Goal: Transaction & Acquisition: Purchase product/service

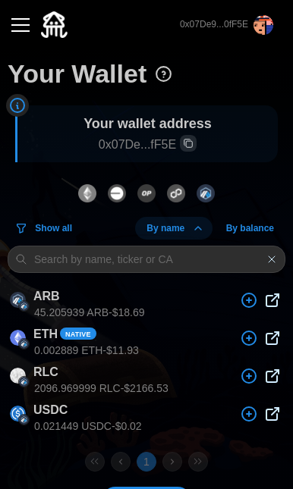
scroll to position [43, 0]
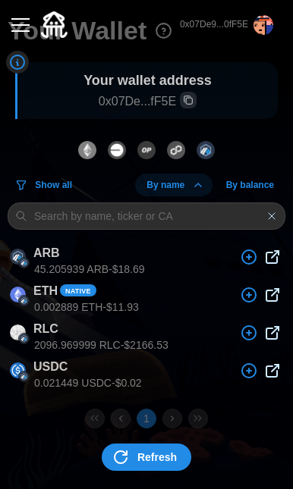
click at [24, 29] on button "button" at bounding box center [21, 25] width 26 height 26
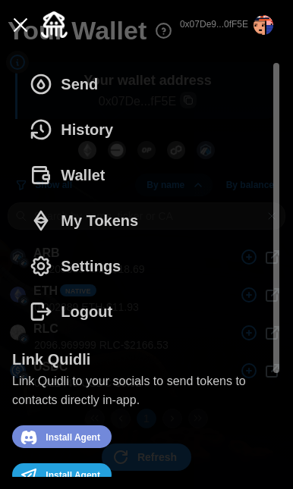
click at [74, 80] on span "Send" at bounding box center [79, 84] width 37 height 44
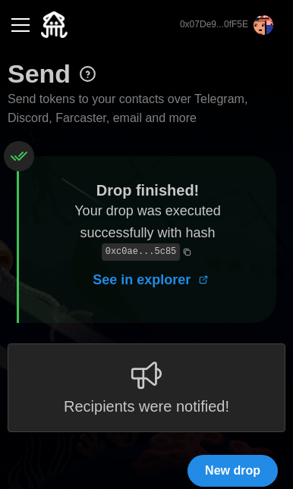
click at [210, 465] on span "New drop" at bounding box center [232, 471] width 55 height 30
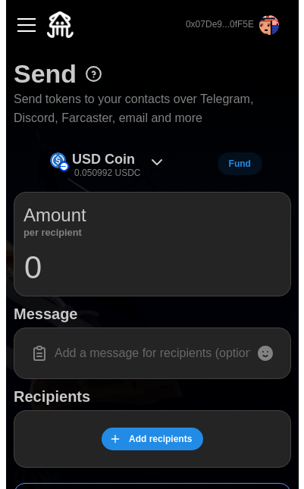
scroll to position [197, 0]
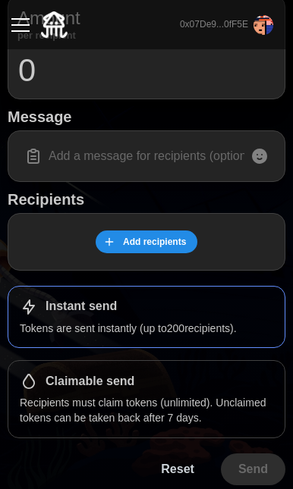
click at [137, 246] on span "Add recipients" at bounding box center [154, 241] width 63 height 21
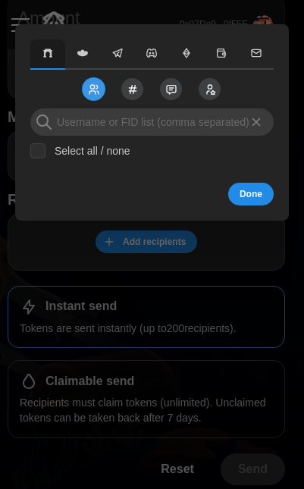
click at [163, 55] on span "button" at bounding box center [152, 54] width 27 height 14
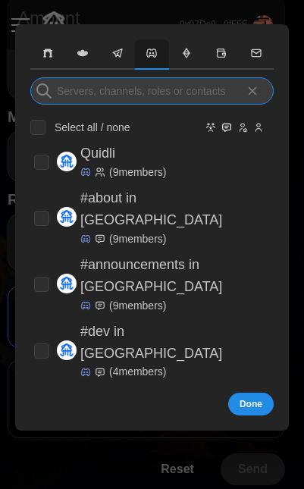
click at [150, 95] on input at bounding box center [151, 90] width 243 height 27
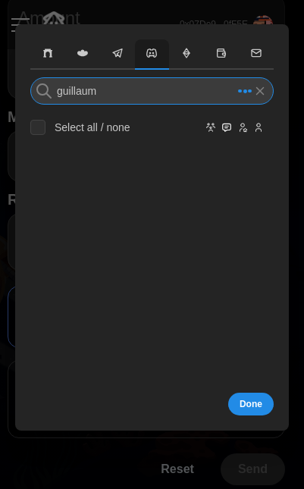
type input "guillaume"
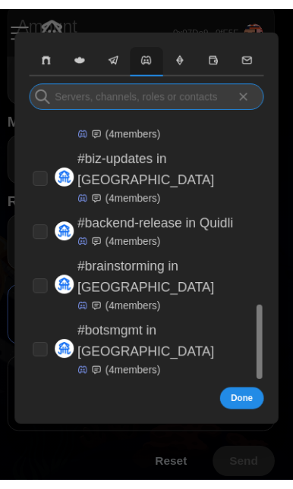
scroll to position [0, 0]
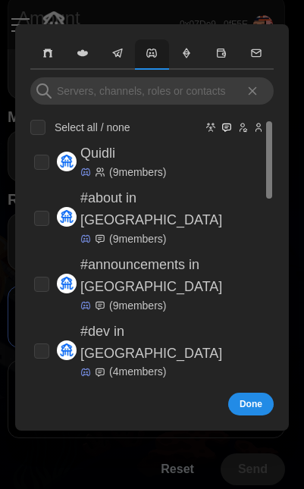
click at [215, 129] on icon "Hide Groups" at bounding box center [210, 127] width 11 height 18
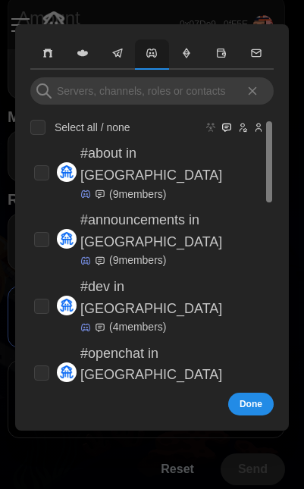
click at [228, 129] on icon "Hide Channels" at bounding box center [227, 128] width 8 height 8
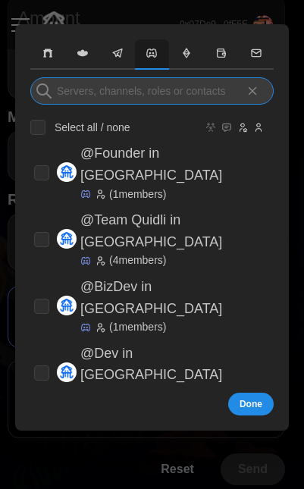
click at [161, 94] on input at bounding box center [151, 90] width 243 height 27
type input "g"
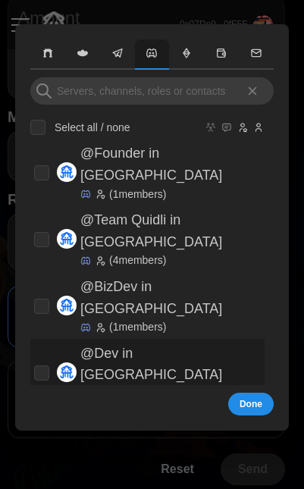
click at [151, 343] on p "@Dev in Quidli" at bounding box center [170, 365] width 180 height 44
checkbox input "true"
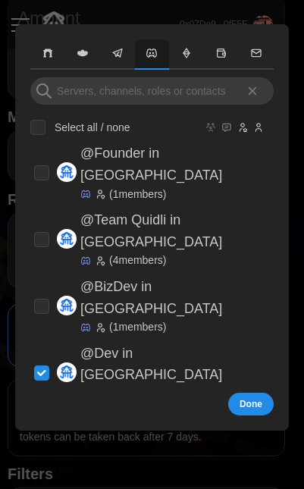
click at [263, 409] on button "Done" at bounding box center [250, 404] width 45 height 23
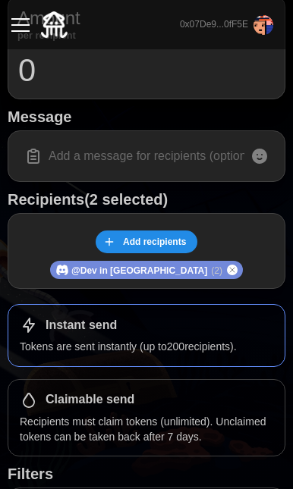
click at [170, 230] on div "Add recipients" at bounding box center [146, 241] width 258 height 23
click at [64, 84] on input "0" at bounding box center [146, 71] width 258 height 38
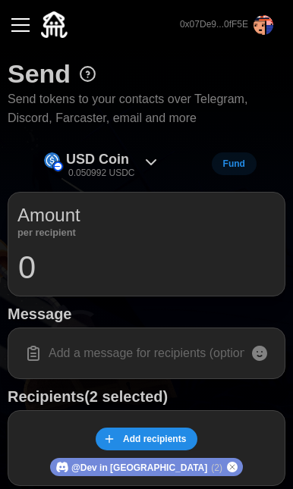
click at [137, 147] on div "USD Coin 0.050992 USDC" at bounding box center [101, 164] width 130 height 34
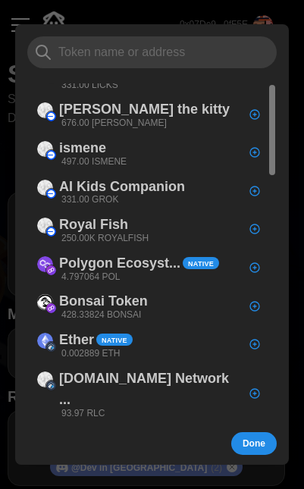
scroll to position [2, 0]
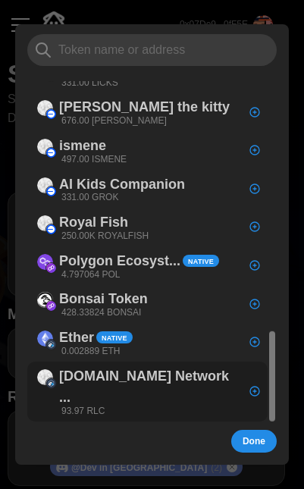
click at [118, 365] on p "[DOMAIN_NAME] Network ..." at bounding box center [149, 387] width 181 height 44
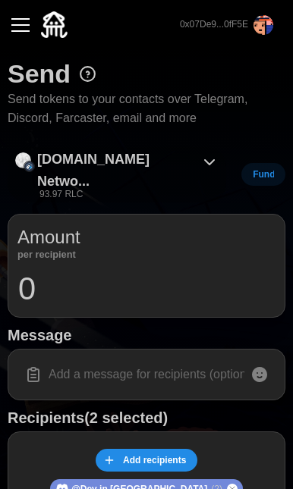
click at [157, 162] on div "iEx.ec Netwo... 93.97 RLC" at bounding box center [117, 174] width 218 height 55
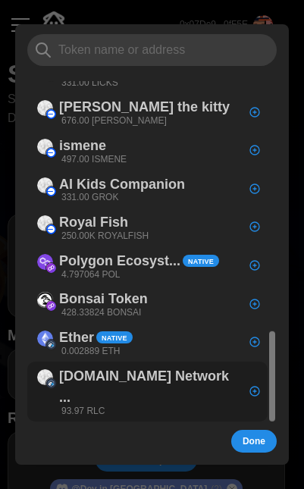
click at [181, 362] on div "iEx.ec Network ... 93.97 RLC" at bounding box center [147, 392] width 240 height 60
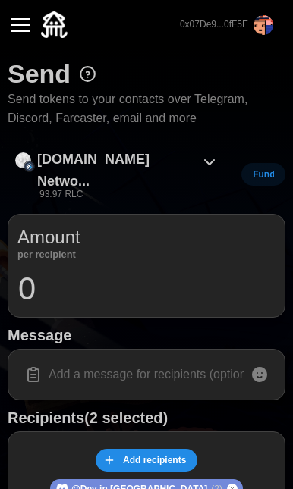
click at [143, 272] on input "0" at bounding box center [146, 289] width 258 height 38
type input "0.01"
click at [144, 359] on input at bounding box center [146, 375] width 258 height 32
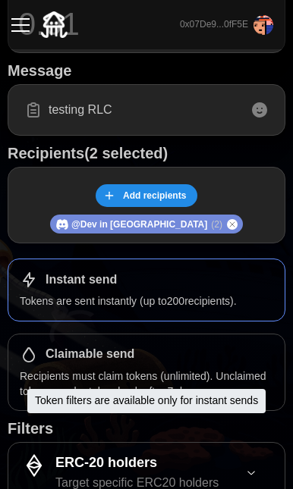
scroll to position [382, 0]
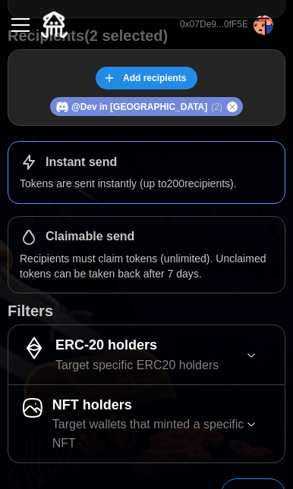
type input "testing RLC"
click at [271, 478] on button "Send" at bounding box center [253, 494] width 64 height 32
click at [249, 479] on span "Send" at bounding box center [253, 494] width 30 height 30
click at [262, 479] on span "Send" at bounding box center [253, 494] width 30 height 30
click at [267, 479] on span "Send" at bounding box center [253, 494] width 30 height 30
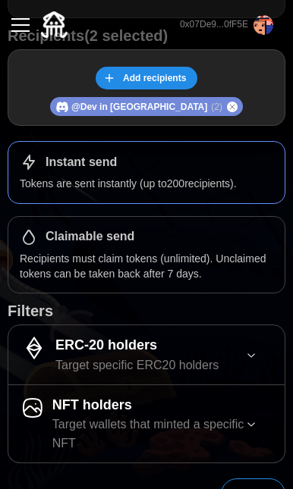
click at [267, 479] on span "Send" at bounding box center [253, 494] width 30 height 30
click at [252, 479] on span "Send" at bounding box center [253, 494] width 30 height 30
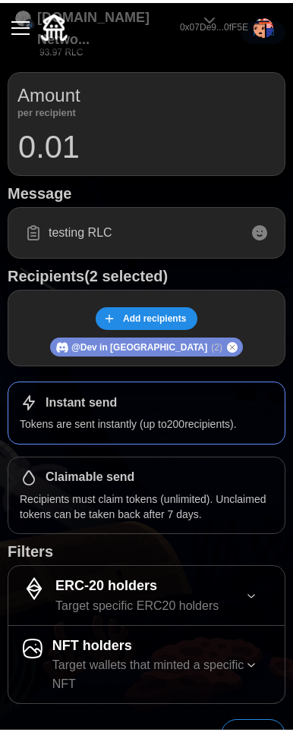
scroll to position [139, 0]
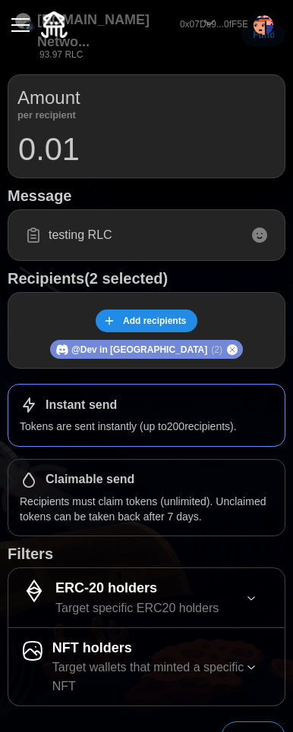
click at [259, 488] on span "Send" at bounding box center [253, 737] width 30 height 30
click at [245, 488] on span "Send" at bounding box center [253, 737] width 30 height 30
click at [245, 488] on button "Send" at bounding box center [253, 737] width 64 height 32
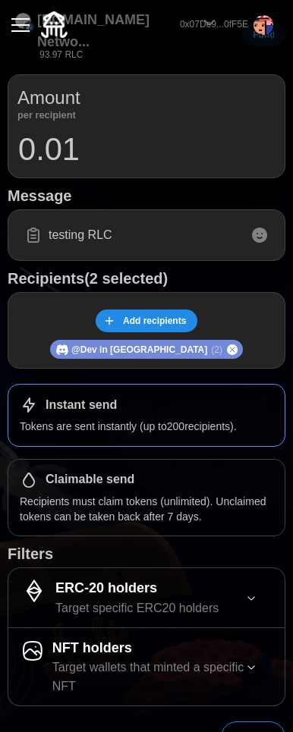
click at [245, 488] on button "Send" at bounding box center [253, 737] width 64 height 32
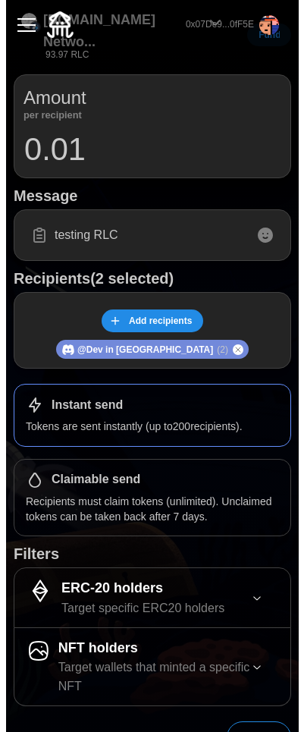
scroll to position [0, 0]
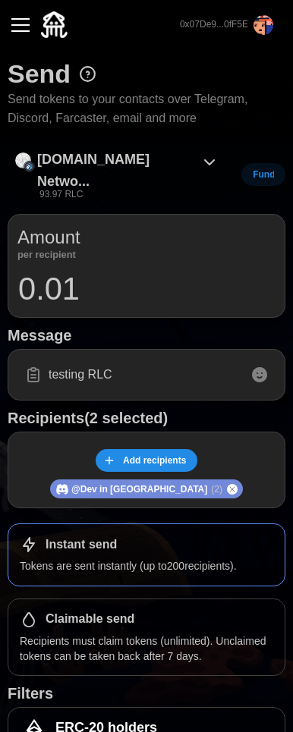
click at [155, 161] on div "iEx.ec Netwo... 93.97 RLC" at bounding box center [117, 174] width 218 height 55
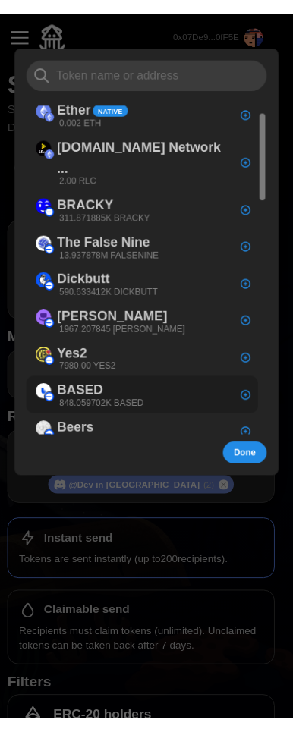
scroll to position [946, 0]
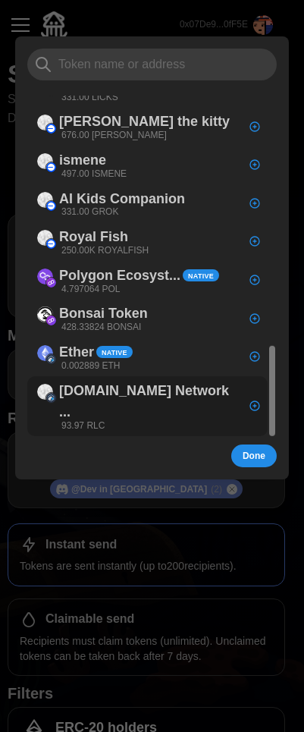
click at [136, 380] on p "[DOMAIN_NAME] Network ..." at bounding box center [149, 402] width 181 height 44
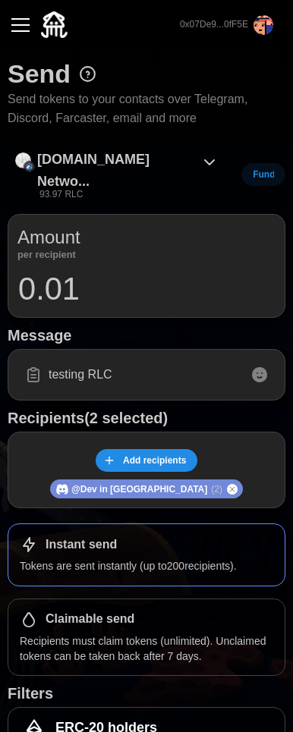
scroll to position [139, 0]
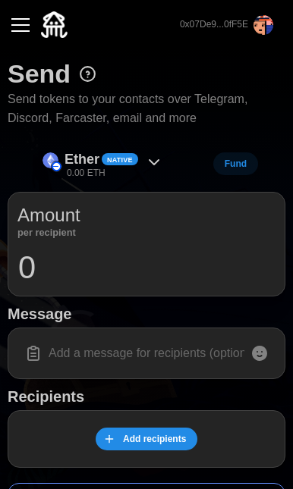
click at [25, 36] on button "button" at bounding box center [21, 25] width 26 height 26
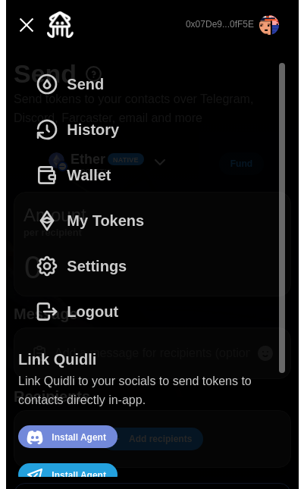
scroll to position [3, 0]
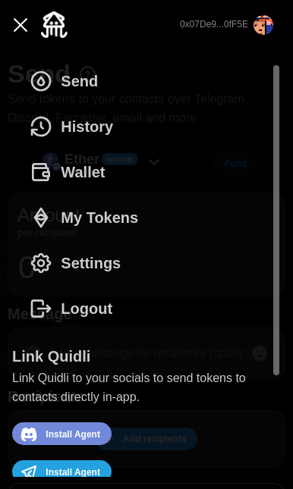
click at [86, 69] on span "Send" at bounding box center [79, 81] width 37 height 44
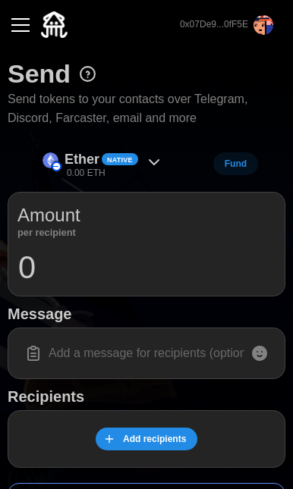
click at [17, 33] on button "button" at bounding box center [21, 25] width 26 height 26
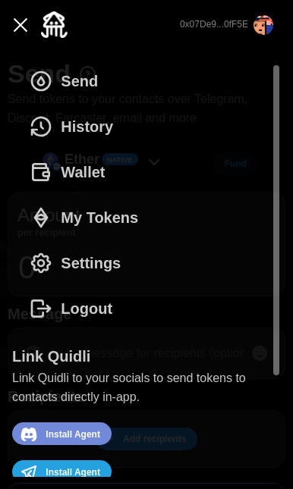
click at [96, 161] on span "Wallet" at bounding box center [83, 172] width 44 height 44
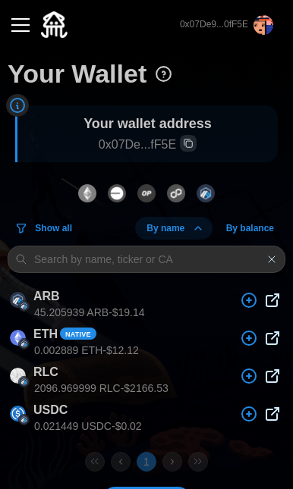
click at [23, 25] on div "button" at bounding box center [20, 25] width 18 height 2
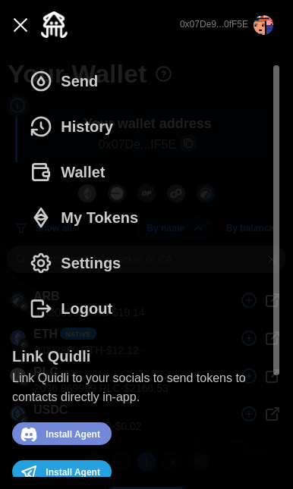
click at [89, 79] on span "Send" at bounding box center [79, 81] width 37 height 44
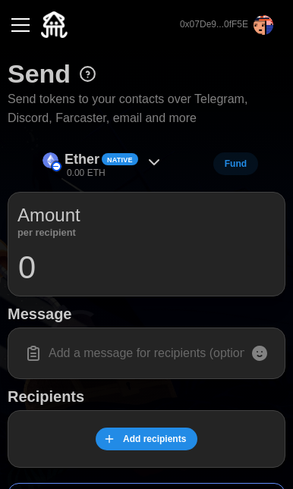
click at [129, 350] on input at bounding box center [146, 353] width 258 height 32
type input "testing RLC"
click at [177, 438] on span "Add recipients" at bounding box center [154, 438] width 63 height 21
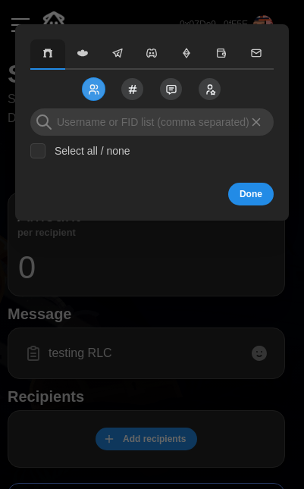
click at [156, 59] on span "button" at bounding box center [152, 54] width 27 height 14
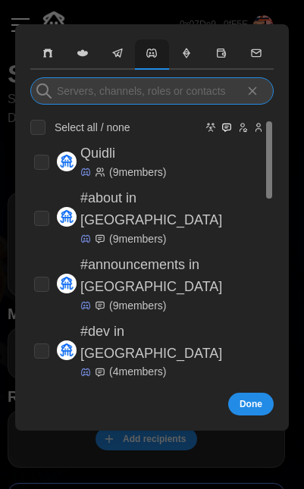
click at [183, 101] on input at bounding box center [151, 90] width 243 height 27
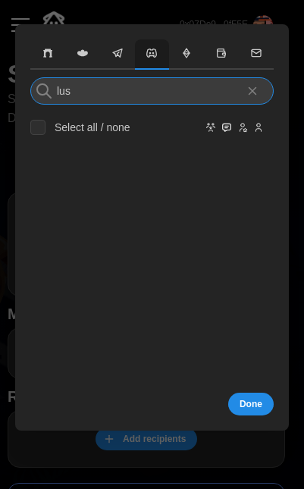
type input "luso"
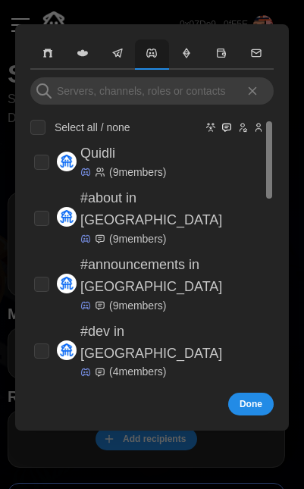
click at [125, 49] on span "button" at bounding box center [117, 54] width 27 height 14
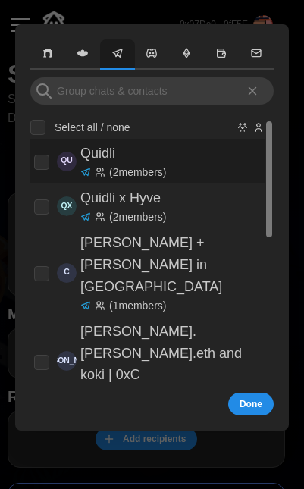
click at [155, 159] on div "Quidli ( 2 members)" at bounding box center [123, 161] width 86 height 37
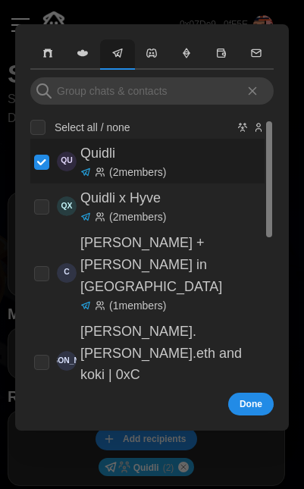
checkbox input "true"
click at [256, 404] on span "Done" at bounding box center [251, 403] width 23 height 21
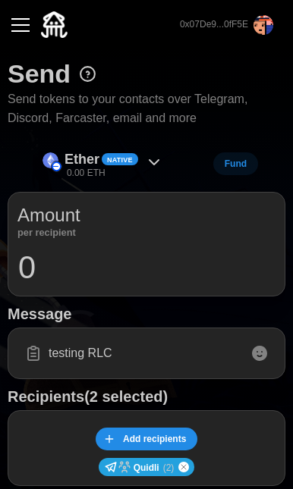
click at [117, 363] on input "testing RLC" at bounding box center [146, 353] width 258 height 32
click at [118, 264] on input "0" at bounding box center [146, 268] width 258 height 38
click at [146, 159] on icon at bounding box center [154, 162] width 18 height 18
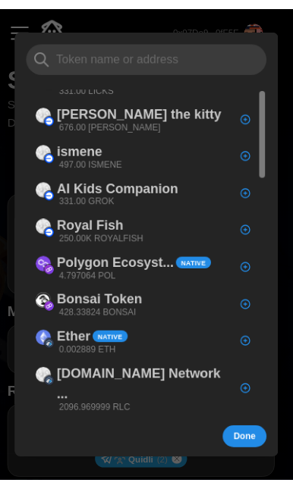
scroll to position [2, 0]
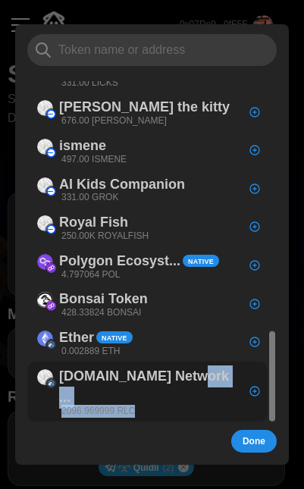
click at [142, 364] on div "iEx.ec Network ... 2096.969999 RLC" at bounding box center [139, 391] width 218 height 55
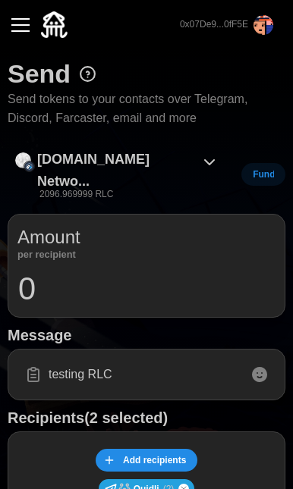
click at [137, 359] on input "testing RLC" at bounding box center [146, 375] width 258 height 32
click at [205, 270] on input "0" at bounding box center [146, 289] width 258 height 38
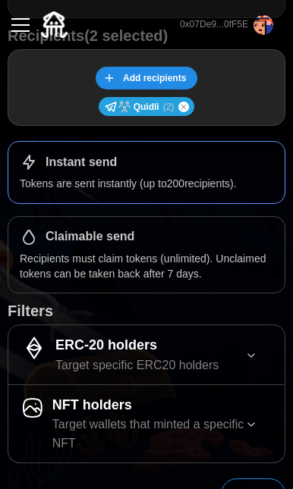
type input "0.01"
click at [248, 479] on span "Send" at bounding box center [253, 494] width 30 height 30
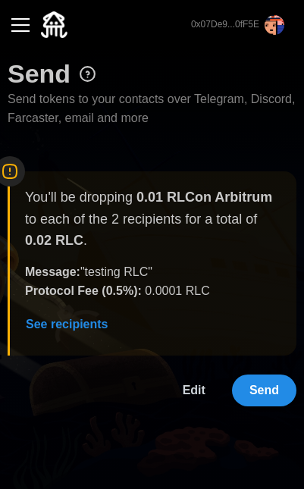
click at [254, 378] on span "Send" at bounding box center [264, 390] width 30 height 30
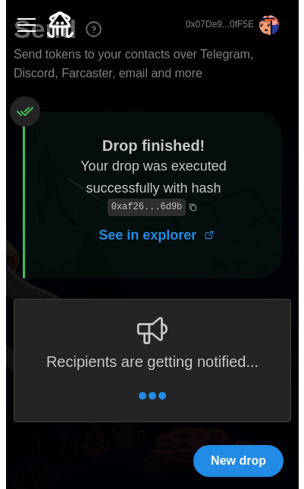
scroll to position [10, 0]
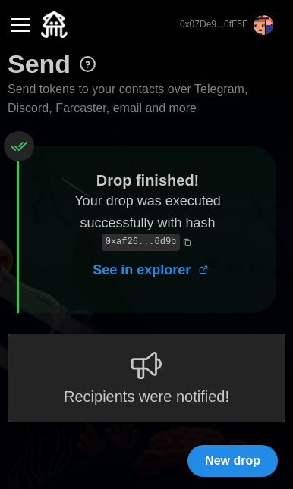
click at [22, 23] on button "button" at bounding box center [21, 25] width 26 height 26
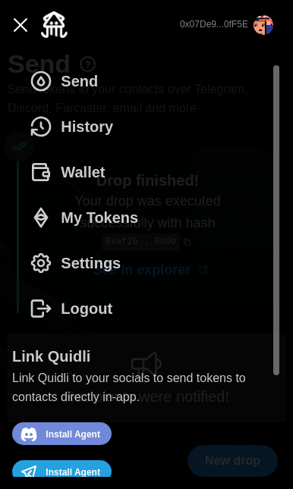
click at [118, 86] on button "Send" at bounding box center [67, 80] width 111 height 45
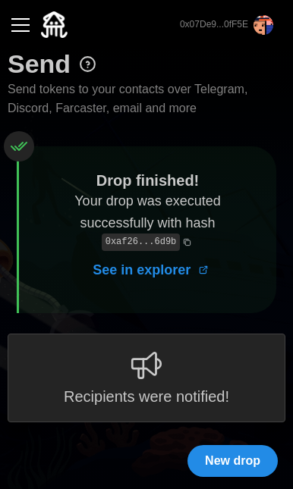
click at [21, 28] on button "button" at bounding box center [21, 25] width 26 height 26
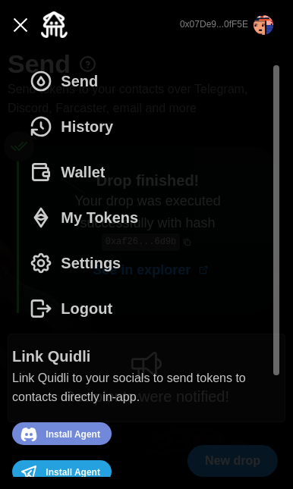
click at [82, 77] on span "Send" at bounding box center [79, 81] width 37 height 44
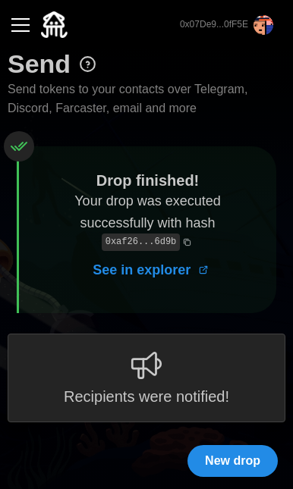
click at [235, 437] on div "New drop" at bounding box center [146, 460] width 277 height 47
click at [235, 445] on button "New drop" at bounding box center [232, 461] width 90 height 32
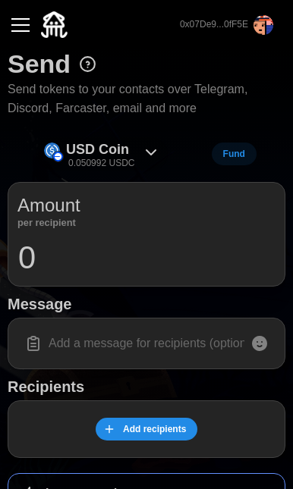
click at [144, 143] on icon at bounding box center [151, 152] width 18 height 18
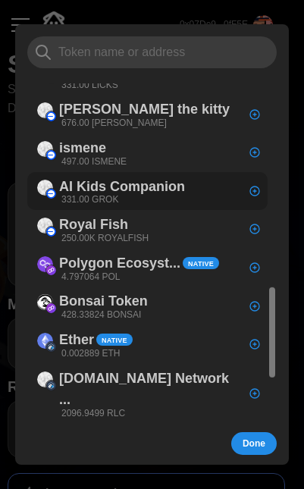
scroll to position [2, 0]
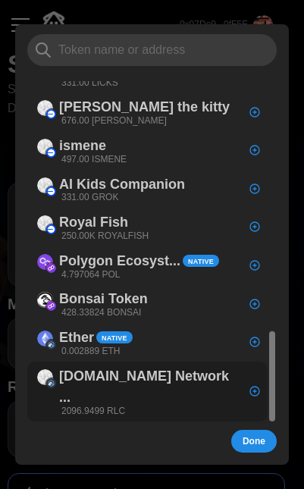
click at [143, 365] on p "[DOMAIN_NAME] Network ..." at bounding box center [149, 387] width 181 height 44
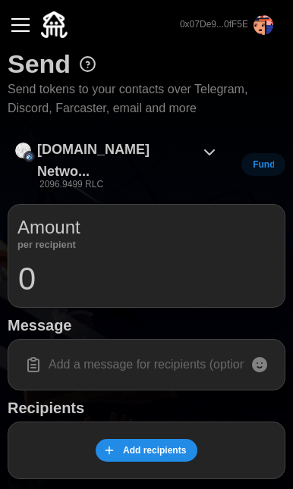
click at [125, 260] on input "0" at bounding box center [146, 279] width 258 height 38
type input "0.01"
click at [147, 349] on input at bounding box center [146, 365] width 258 height 32
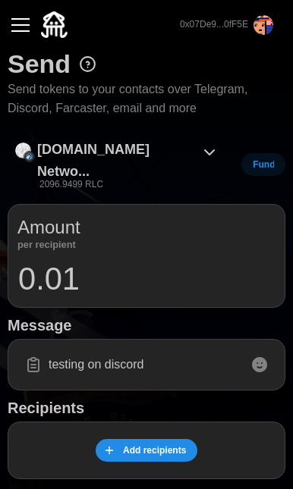
type input "testing on discord"
click at [128, 440] on span "Add recipients" at bounding box center [154, 450] width 63 height 21
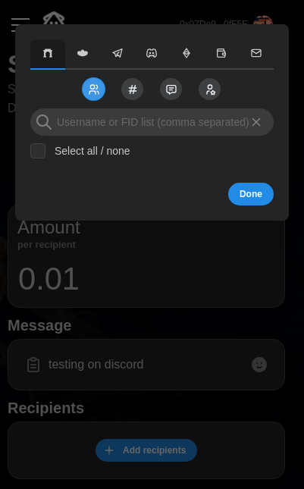
click at [157, 49] on icon "button" at bounding box center [152, 53] width 12 height 12
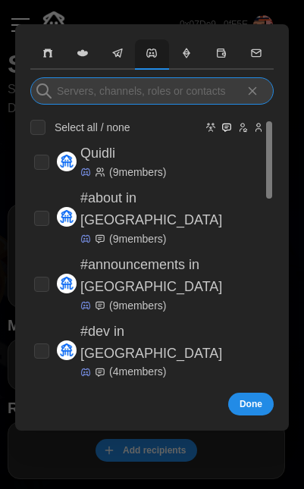
click at [180, 96] on input at bounding box center [151, 90] width 243 height 27
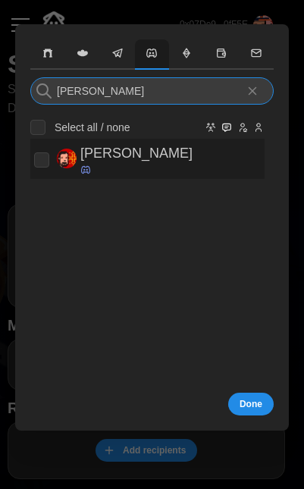
type input "guillaume"
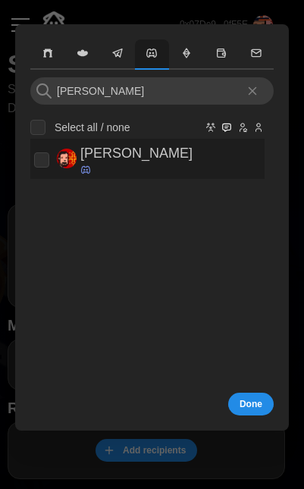
click at [139, 158] on p "Guillaume" at bounding box center [136, 154] width 112 height 22
checkbox input "true"
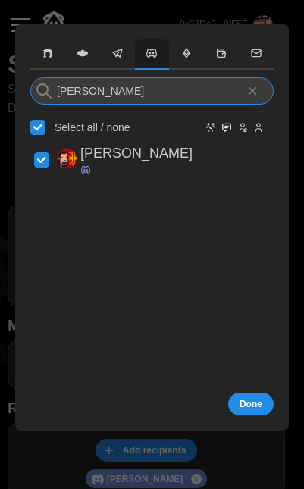
click at [158, 91] on input "guillaume" at bounding box center [151, 90] width 243 height 27
type input "l"
checkbox input "false"
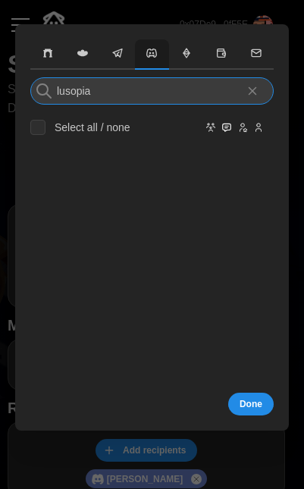
click at [111, 89] on input "lusopia" at bounding box center [151, 90] width 243 height 27
type input "lusopia"
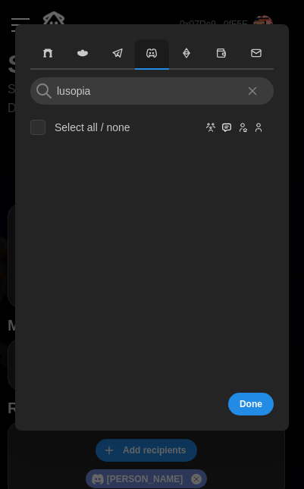
click at [158, 55] on icon "button" at bounding box center [152, 53] width 12 height 12
click at [248, 92] on icon at bounding box center [253, 91] width 14 height 14
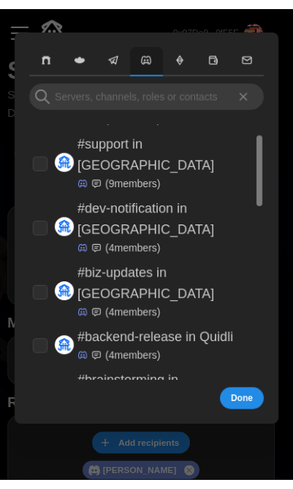
scroll to position [682, 0]
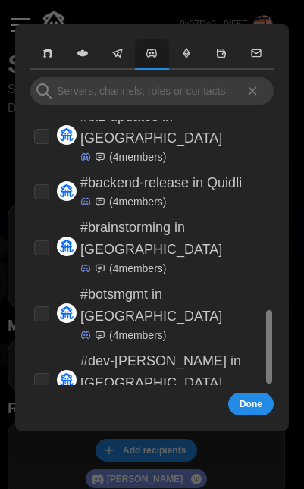
checkbox input "false"
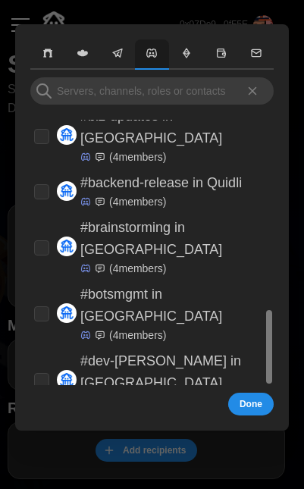
checkbox input "true"
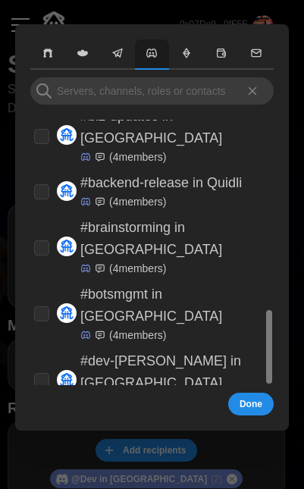
click at [238, 397] on button "Done" at bounding box center [250, 404] width 45 height 23
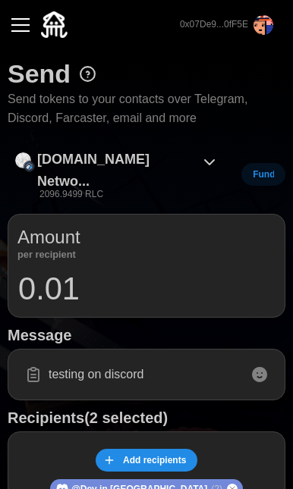
scroll to position [382, 0]
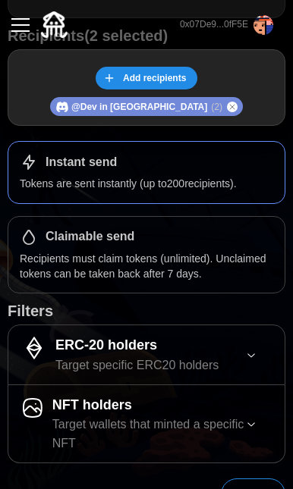
click at [268, 478] on button "Send" at bounding box center [253, 494] width 64 height 32
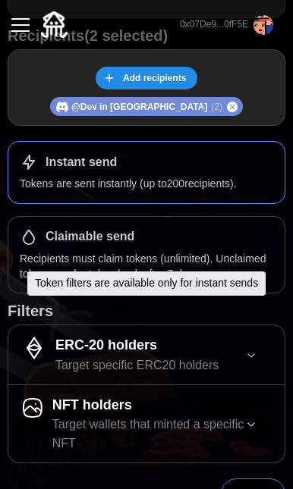
scroll to position [0, 0]
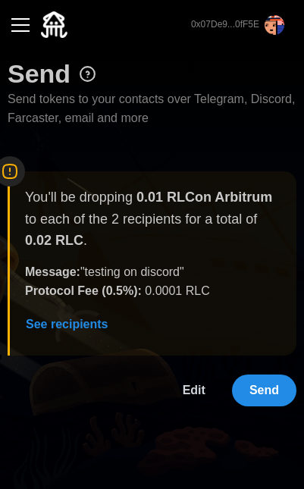
click at [267, 375] on span "Send" at bounding box center [264, 390] width 30 height 30
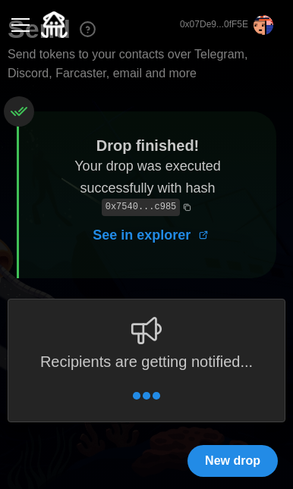
scroll to position [10, 0]
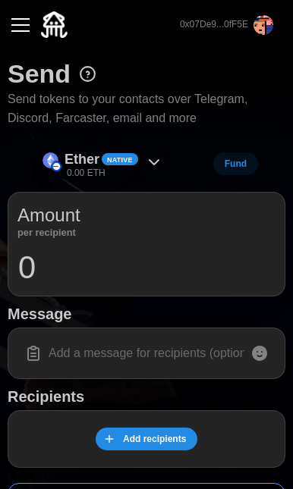
click at [130, 155] on span "Native" at bounding box center [120, 160] width 26 height 11
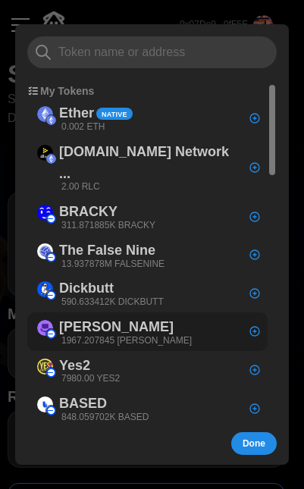
click at [147, 334] on p "1967.207845 DEGEN" at bounding box center [126, 340] width 130 height 13
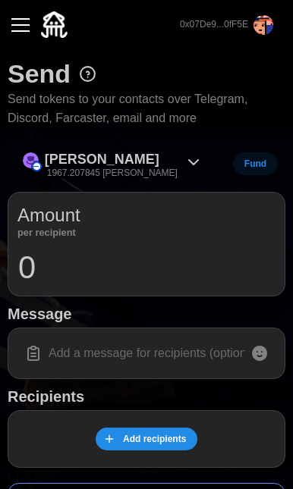
click at [85, 263] on input "0" at bounding box center [146, 268] width 258 height 38
type input "100"
click at [142, 349] on input at bounding box center [146, 353] width 258 height 32
click at [260, 347] on icon at bounding box center [259, 353] width 15 height 15
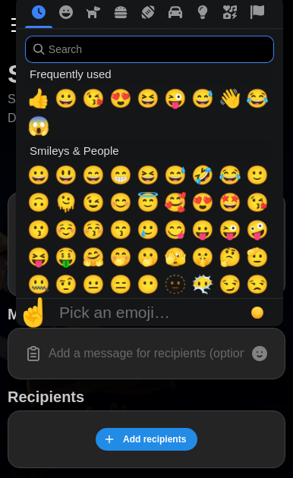
click at [121, 58] on input "search" at bounding box center [149, 49] width 249 height 27
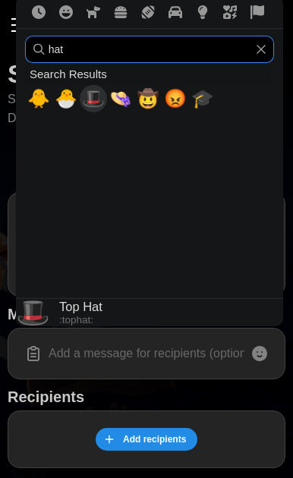
type input "hat"
click at [95, 109] on span "🎩" at bounding box center [93, 98] width 23 height 21
type input "🎩"
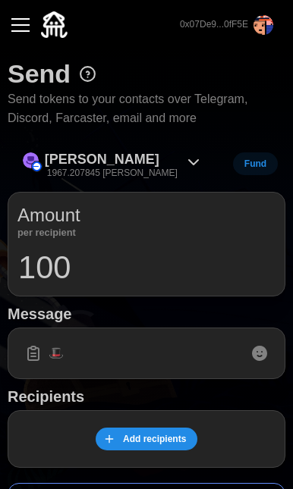
click at [177, 346] on input "🎩" at bounding box center [146, 353] width 258 height 32
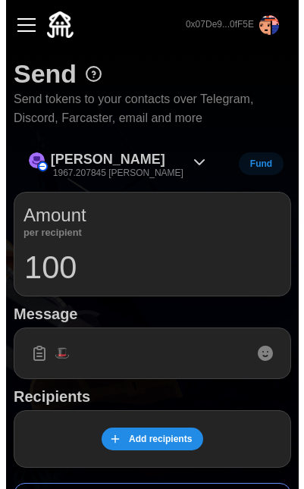
scroll to position [141, 0]
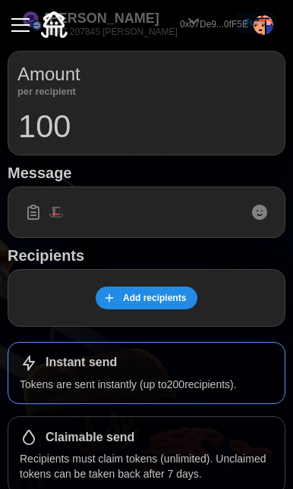
click at [158, 299] on span "Add recipients" at bounding box center [154, 297] width 63 height 21
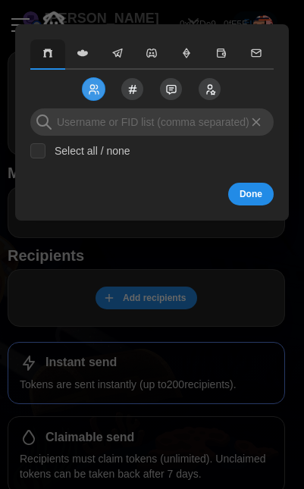
click at [114, 51] on icon "button" at bounding box center [117, 53] width 12 height 12
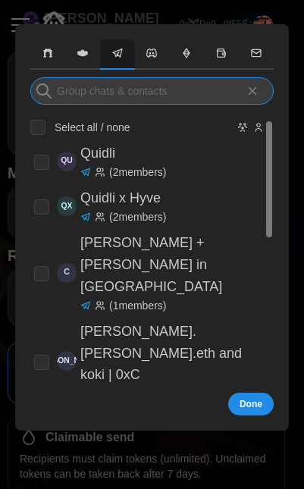
click at [172, 100] on input at bounding box center [151, 90] width 243 height 27
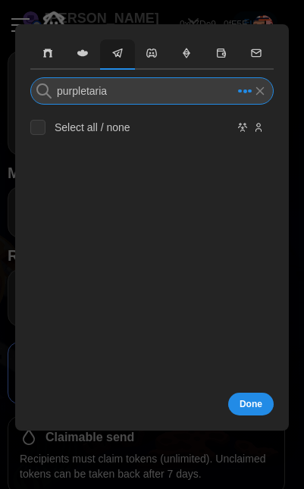
type input "purpletariat"
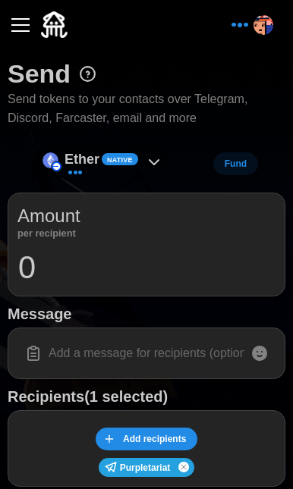
click at [95, 158] on p "Ether" at bounding box center [81, 160] width 35 height 22
click at [159, 354] on input at bounding box center [146, 353] width 258 height 32
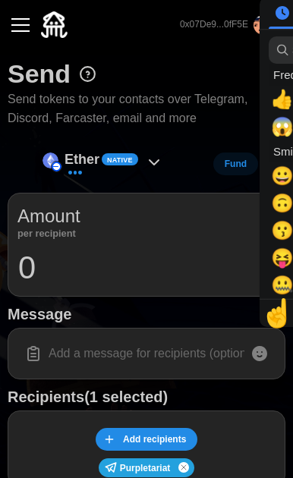
click at [263, 353] on icon at bounding box center [259, 353] width 15 height 15
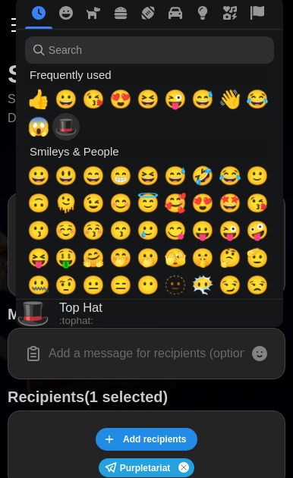
click at [60, 131] on span "🎩" at bounding box center [66, 126] width 23 height 21
type input "🎩"
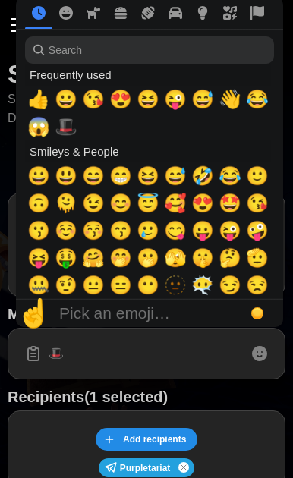
click at [139, 353] on input "🎩" at bounding box center [146, 353] width 258 height 32
click at [209, 337] on input "🎩" at bounding box center [146, 353] width 258 height 32
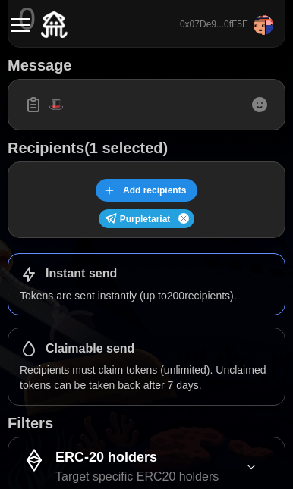
scroll to position [107, 0]
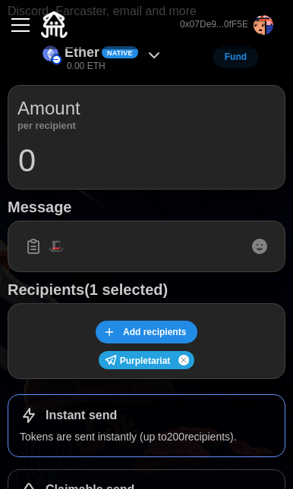
click at [140, 50] on div "Ether Native 0.00 ETH" at bounding box center [103, 57] width 136 height 34
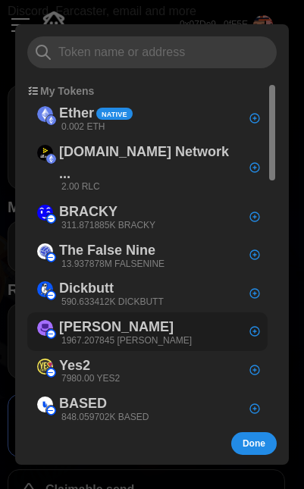
click at [152, 315] on div "[PERSON_NAME] 1967.207845 [PERSON_NAME]" at bounding box center [115, 332] width 170 height 34
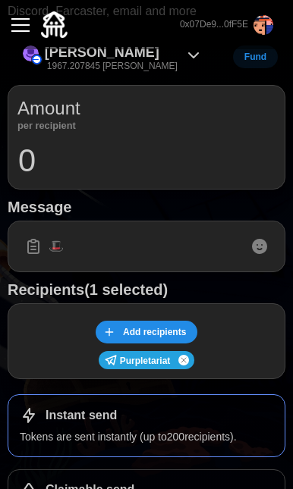
click at [109, 161] on input "0" at bounding box center [146, 161] width 258 height 38
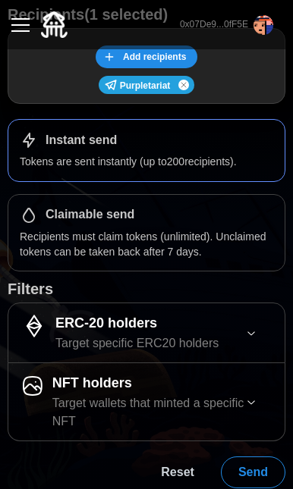
type input "100"
click at [260, 466] on span "Send" at bounding box center [253, 472] width 30 height 30
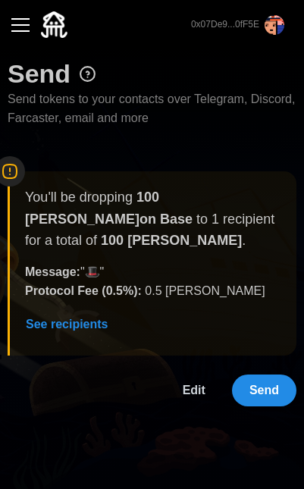
click at [274, 375] on span "Send" at bounding box center [264, 390] width 30 height 30
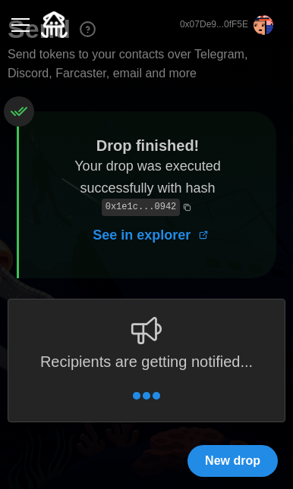
scroll to position [10, 0]
